Goal: Check status

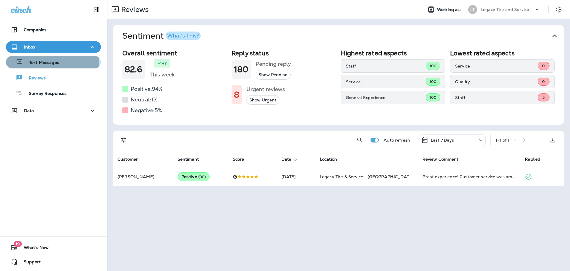
click at [48, 62] on p "Text Messages" at bounding box center [41, 63] width 36 height 6
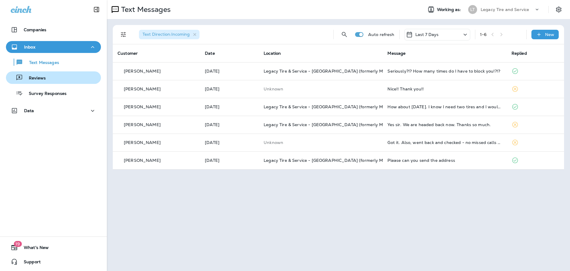
click at [41, 76] on p "Reviews" at bounding box center [34, 78] width 23 height 6
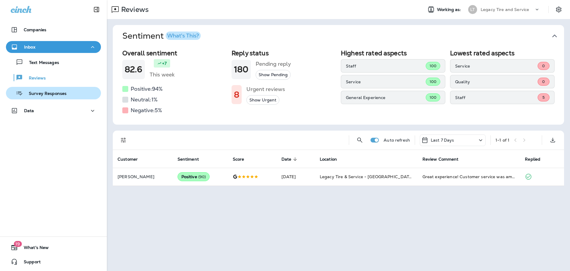
click at [57, 96] on p "Survey Responses" at bounding box center [45, 94] width 44 height 6
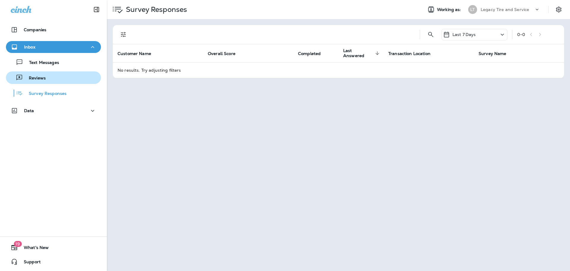
click at [53, 76] on div "Reviews" at bounding box center [53, 77] width 90 height 9
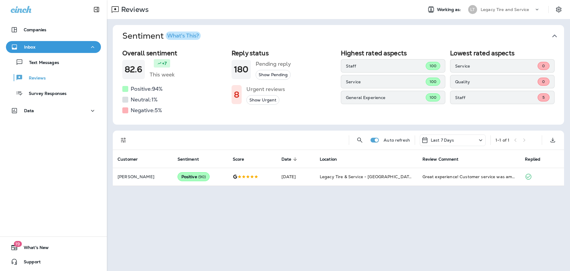
click at [476, 138] on div "Last 7 Days" at bounding box center [453, 140] width 66 height 12
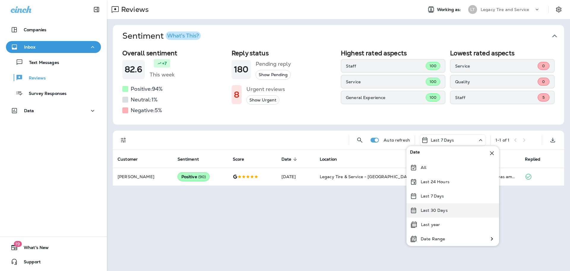
click at [456, 209] on div "Last 30 Days" at bounding box center [453, 210] width 93 height 14
